Goal: Navigation & Orientation: Find specific page/section

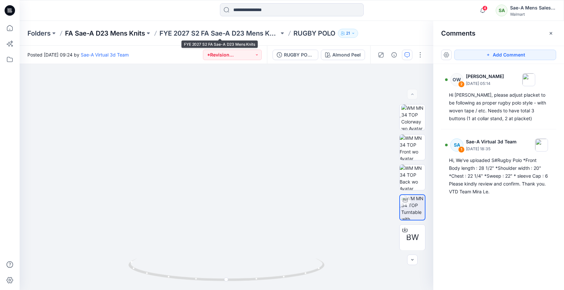
click at [126, 33] on p "FA Sae-A D23 Mens Knits" at bounding box center [105, 33] width 80 height 9
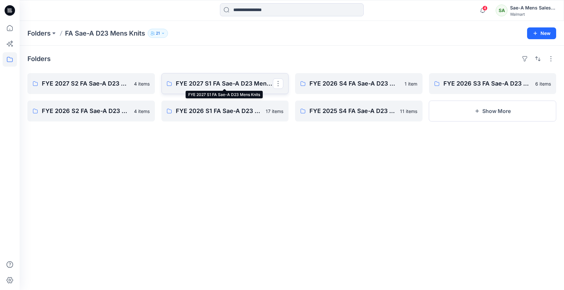
click at [184, 84] on p "FYE 2027 S1 FA Sae-A D23 Mens Knits" at bounding box center [224, 83] width 97 height 9
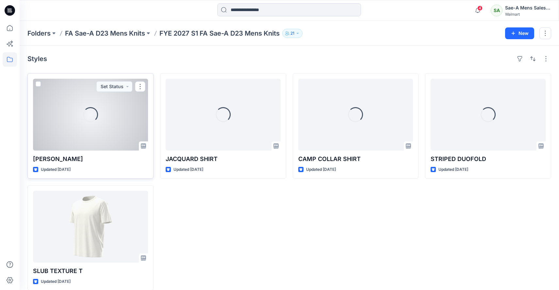
click at [111, 96] on div "Loading..." at bounding box center [90, 115] width 115 height 72
